Goal: Task Accomplishment & Management: Complete application form

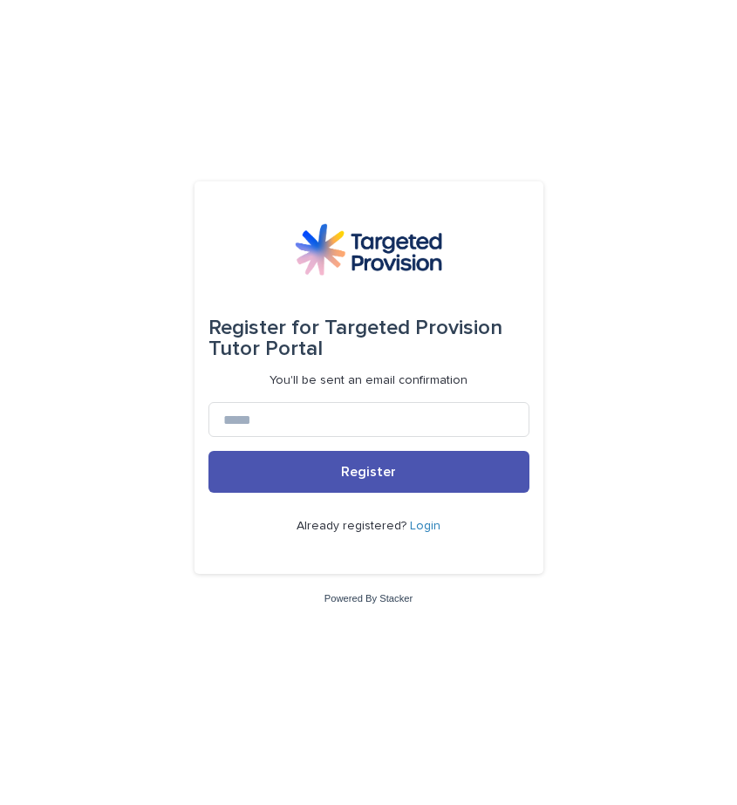
click at [419, 524] on link "Login" at bounding box center [425, 526] width 31 height 12
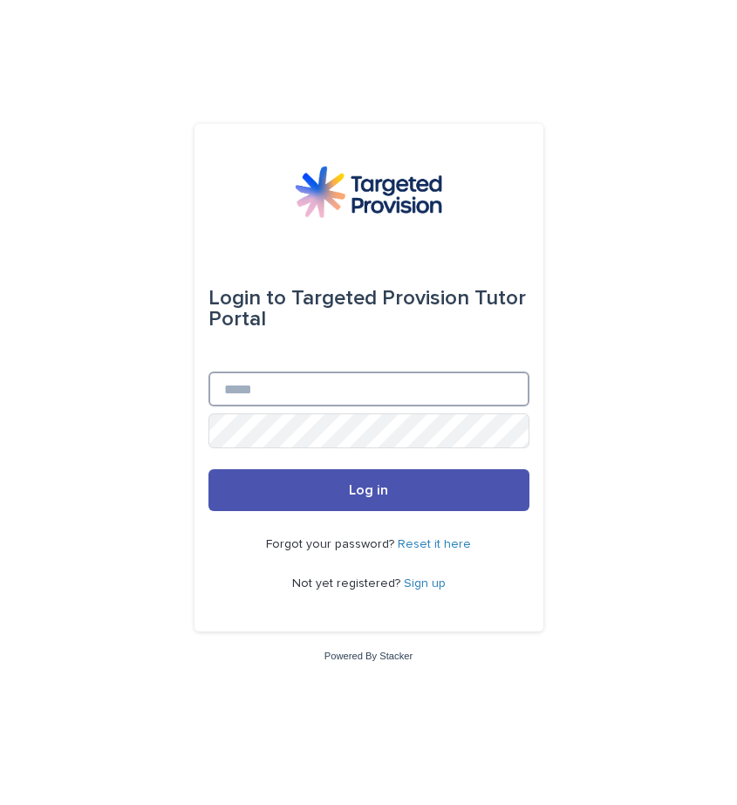
type input "**********"
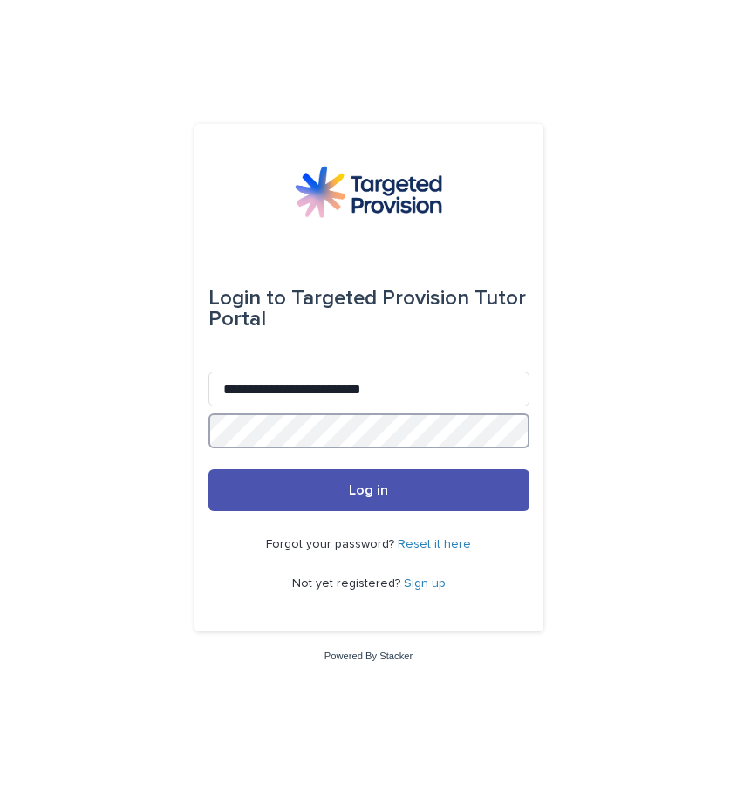
click at [368, 491] on button "Log in" at bounding box center [368, 490] width 321 height 42
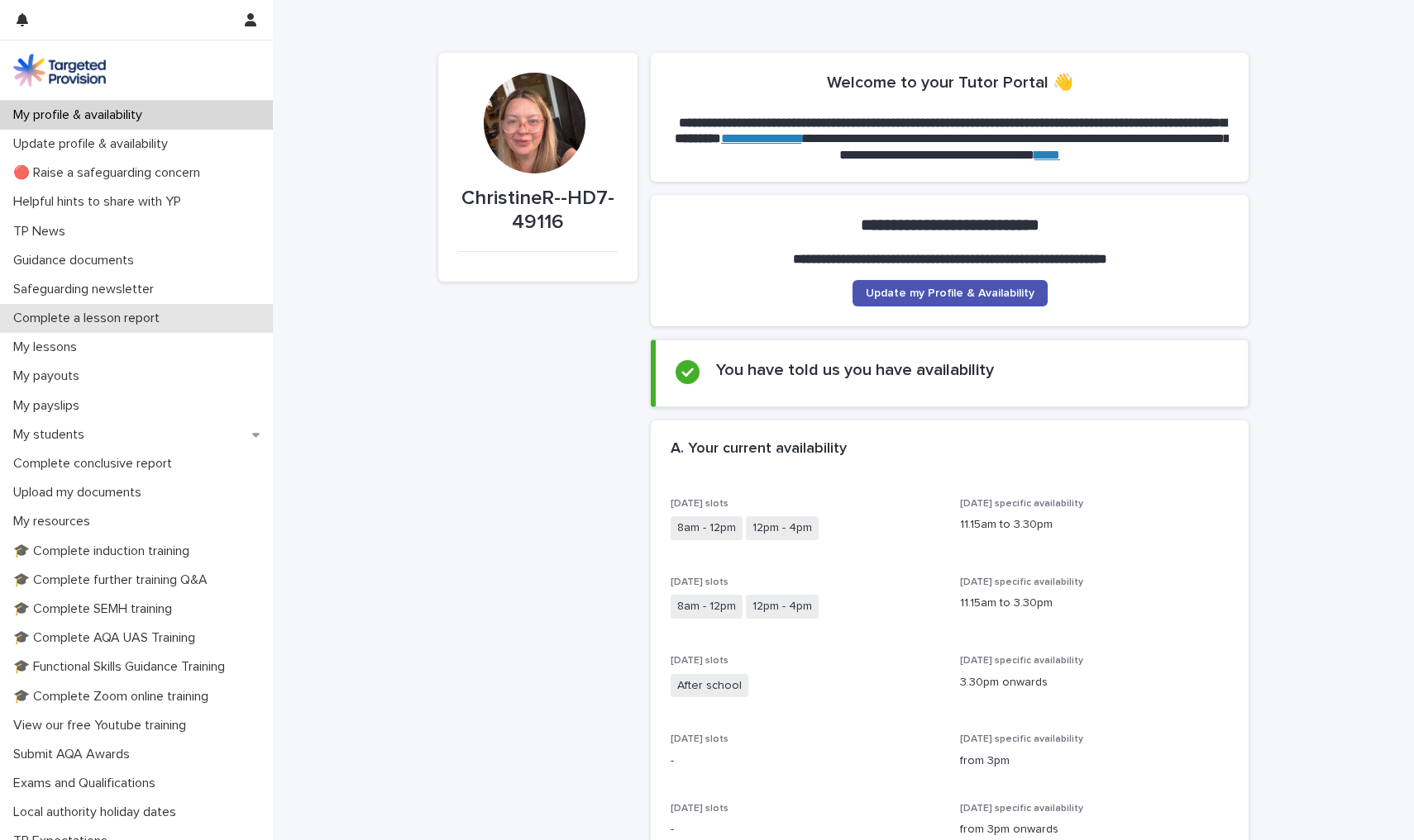
click at [134, 319] on p "Complete a lesson report" at bounding box center [89, 319] width 166 height 16
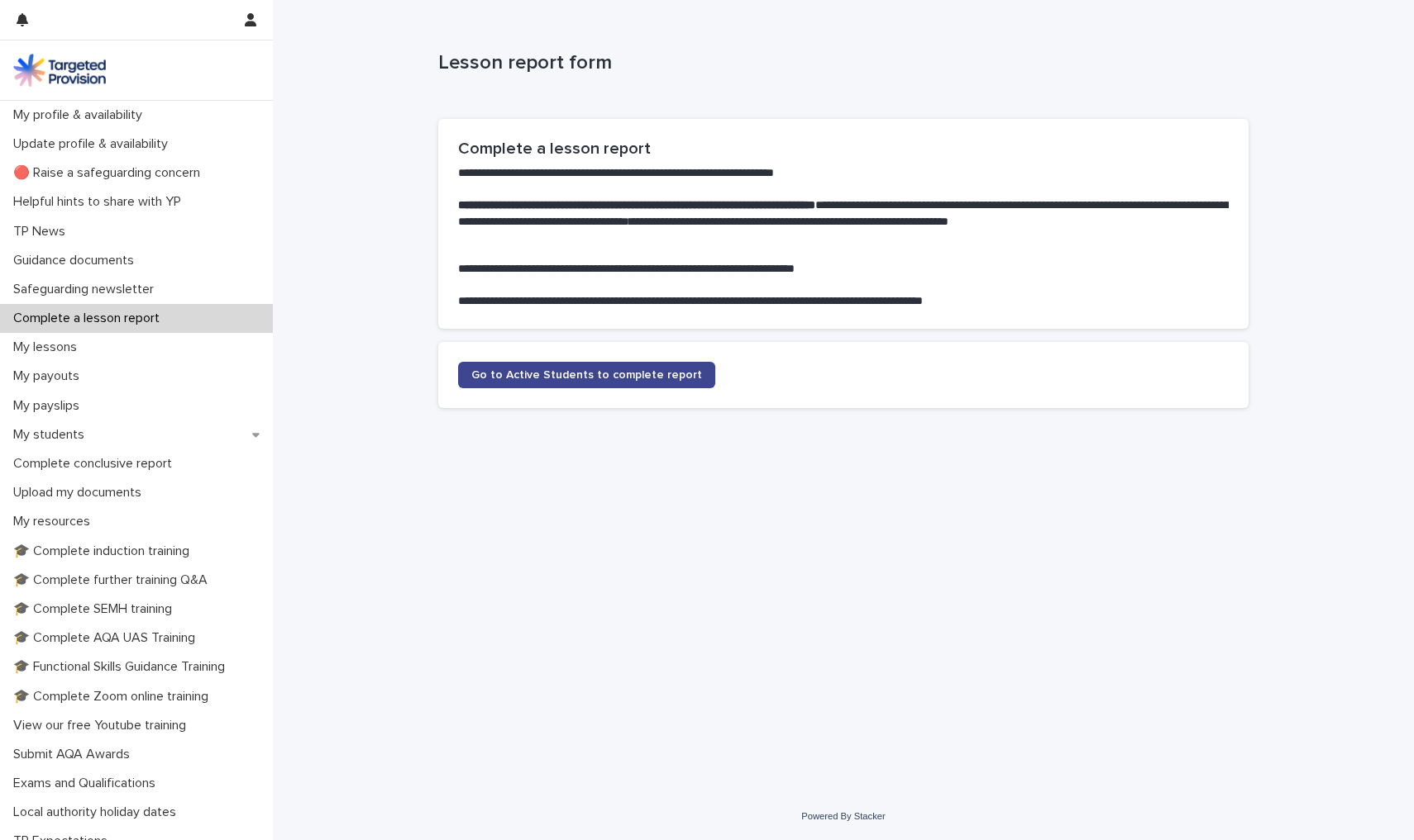
click at [631, 377] on span "Go to Active Students to complete report" at bounding box center [586, 375] width 230 height 11
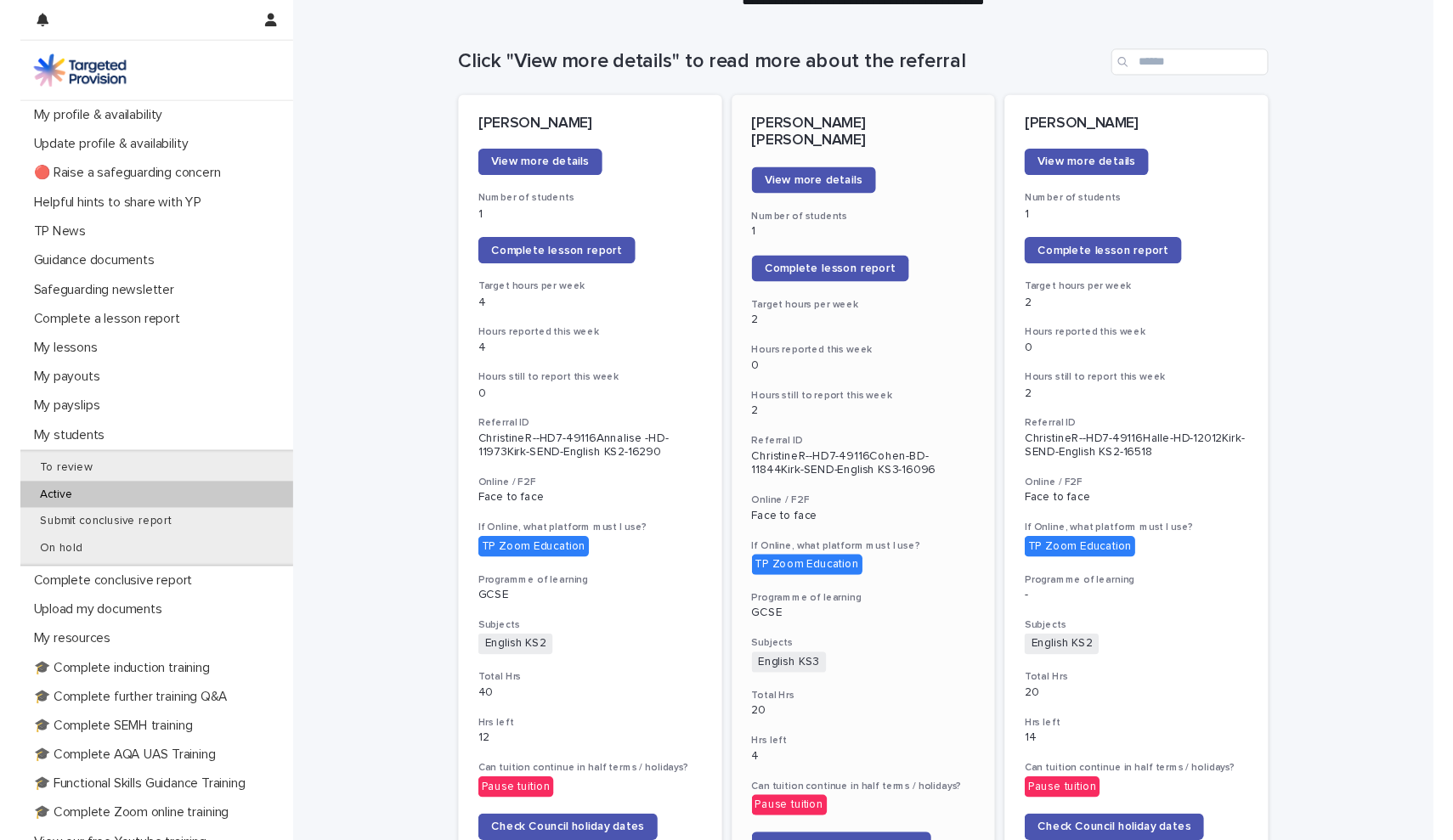
scroll to position [169, 0]
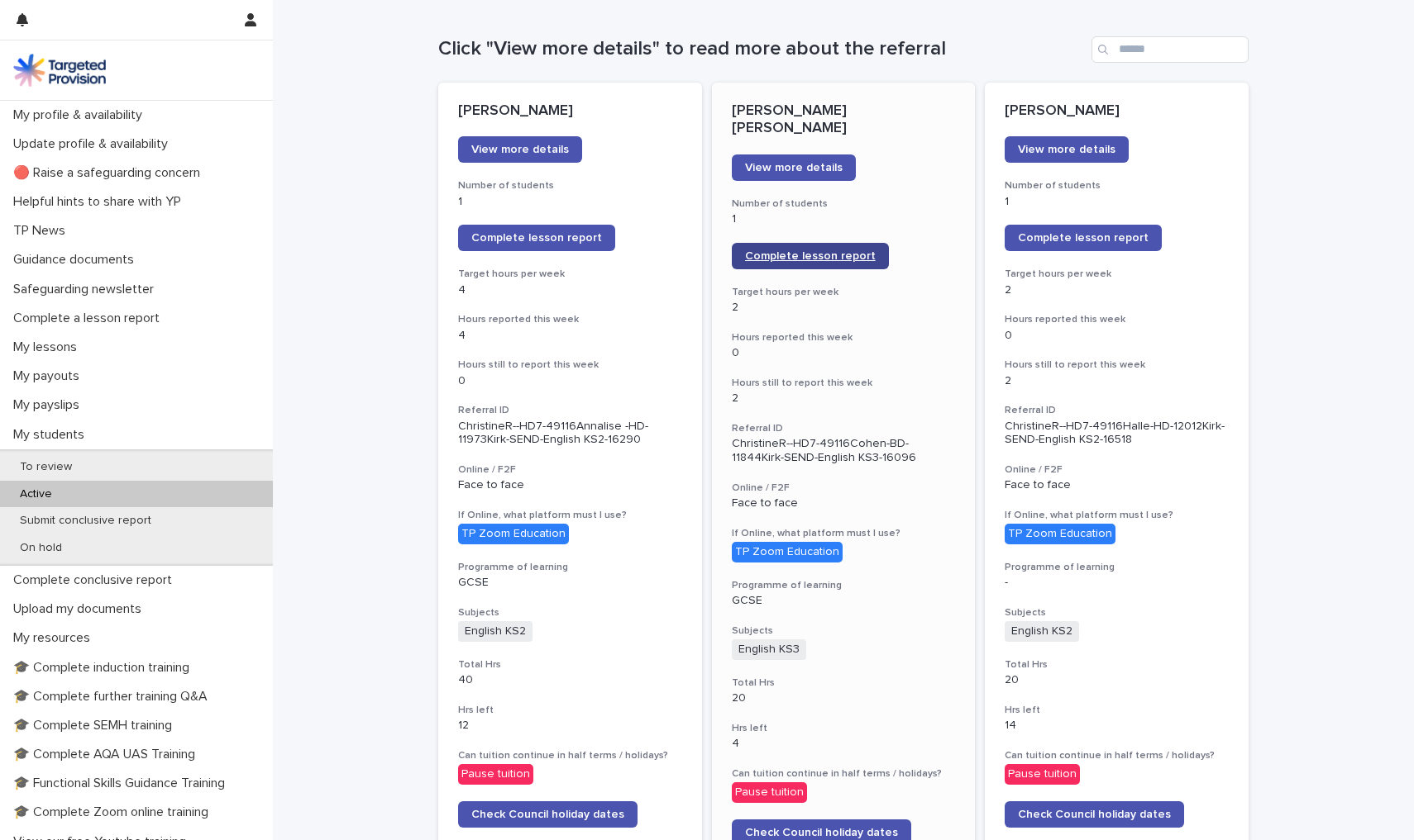
click at [698, 243] on link "Complete lesson report" at bounding box center [810, 256] width 157 height 27
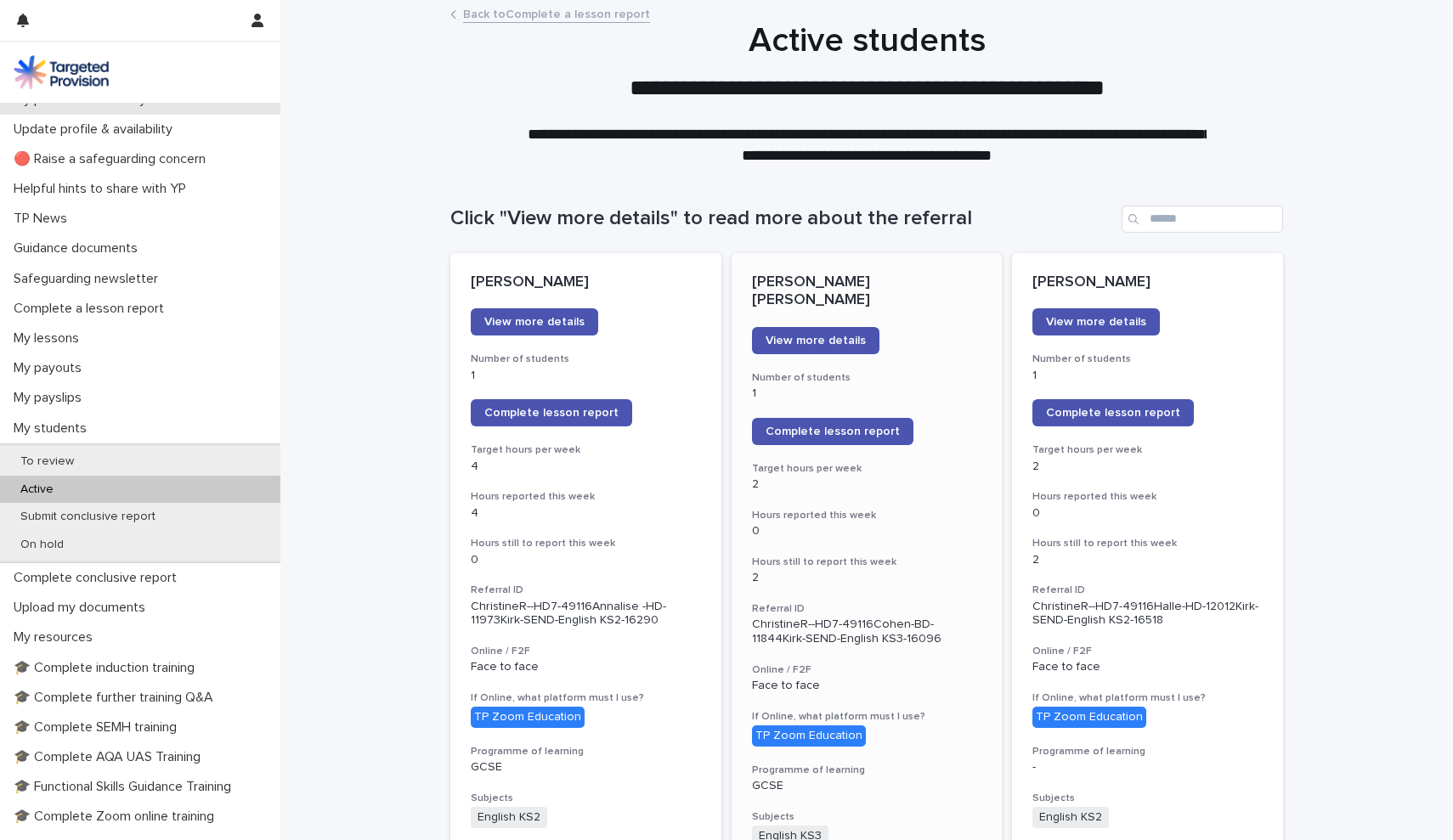
scroll to position [0, 0]
